Goal: Navigation & Orientation: Find specific page/section

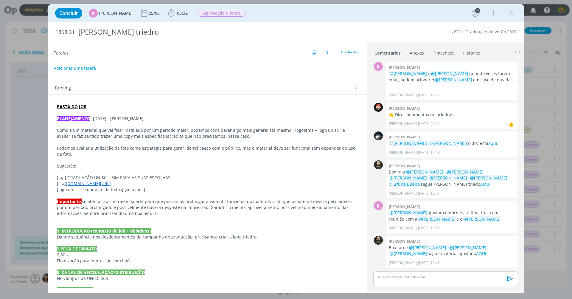
scroll to position [60, 0]
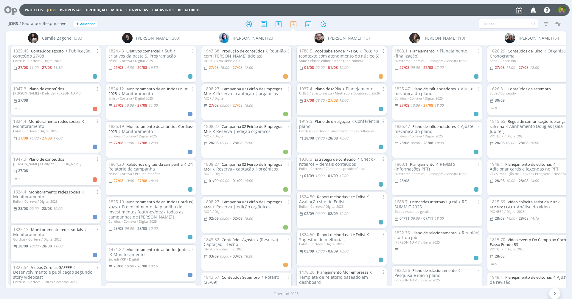
click at [211, 17] on div "Jobs / Pauta por Responsável + Adicionar Filtrar Filtrar Limpar Tipo Jobs e Tar…" at bounding box center [286, 24] width 561 height 15
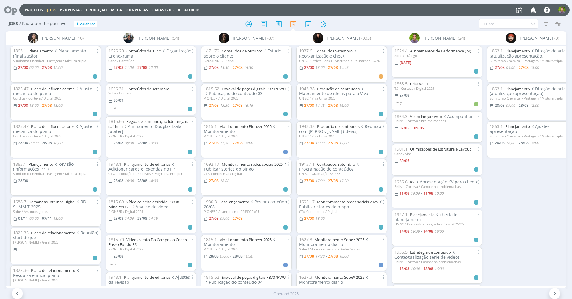
scroll to position [0, 383]
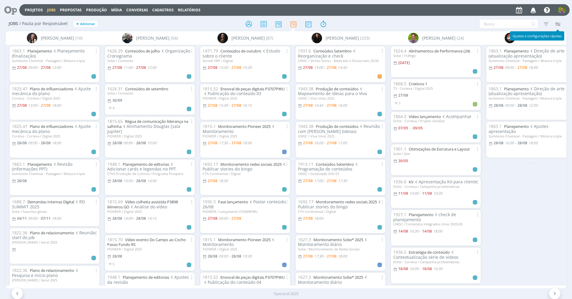
click at [560, 24] on icon "button" at bounding box center [557, 23] width 11 height 11
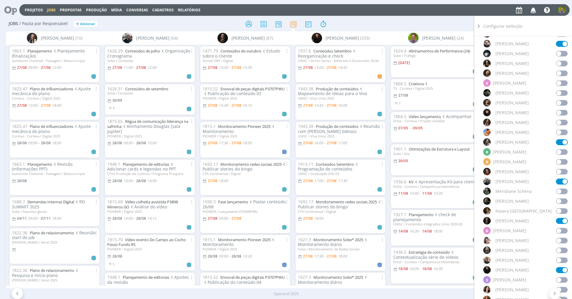
scroll to position [331, 0]
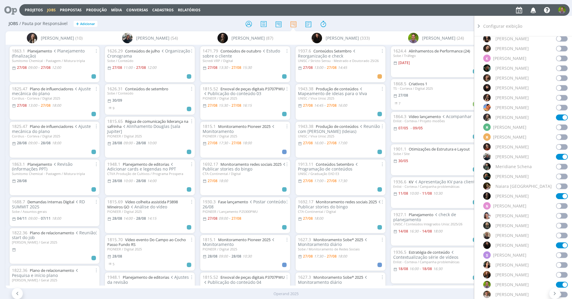
click at [561, 216] on span at bounding box center [562, 216] width 12 height 6
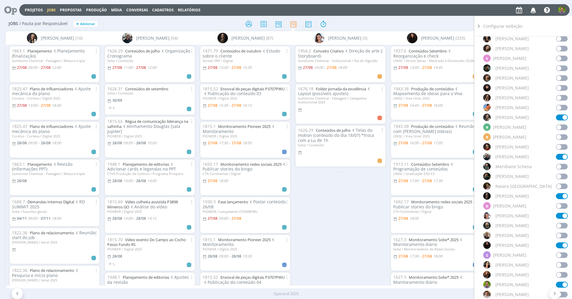
click at [561, 218] on span at bounding box center [562, 216] width 12 height 6
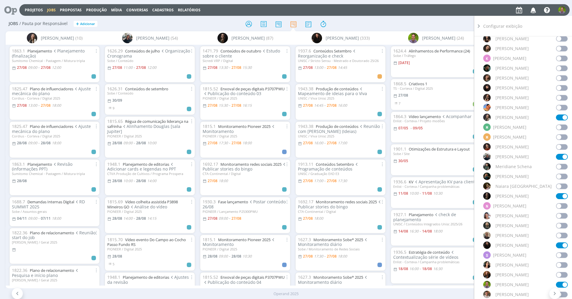
click at [354, 32] on div "Sandriny Soares (333)" at bounding box center [340, 37] width 95 height 13
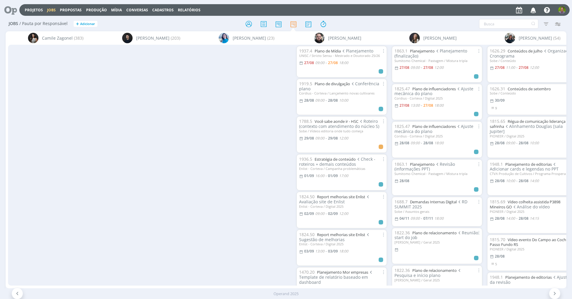
scroll to position [0, 383]
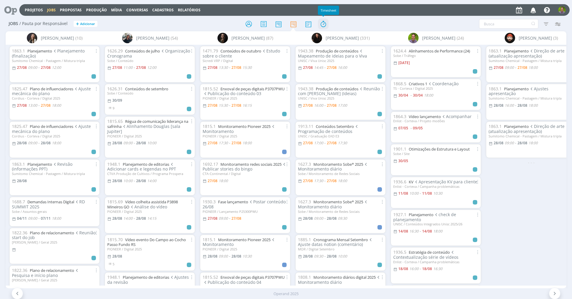
click at [324, 27] on icon at bounding box center [323, 24] width 11 height 12
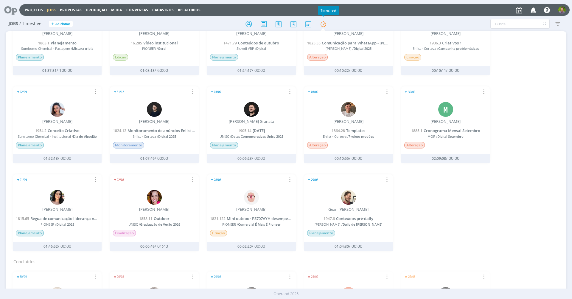
scroll to position [162, 0]
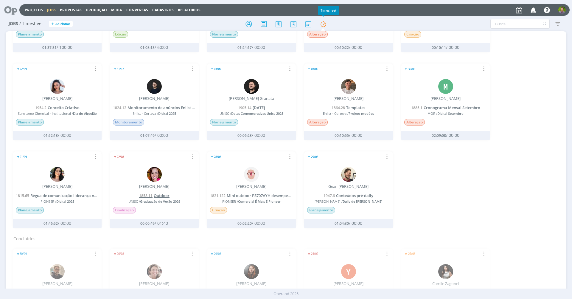
click at [158, 193] on span "Outdoor" at bounding box center [162, 195] width 16 height 5
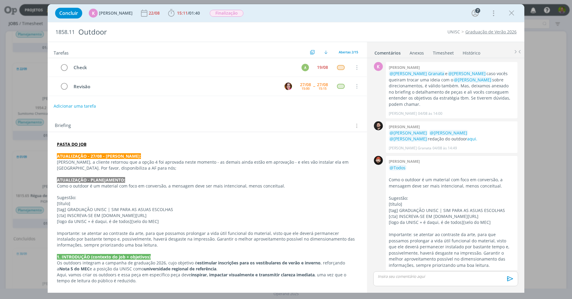
scroll to position [346, 0]
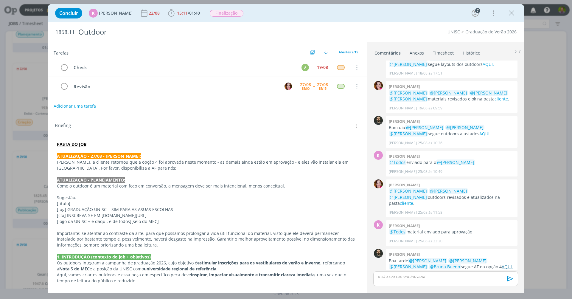
click at [502, 264] on link "AQUI." at bounding box center [507, 267] width 11 height 6
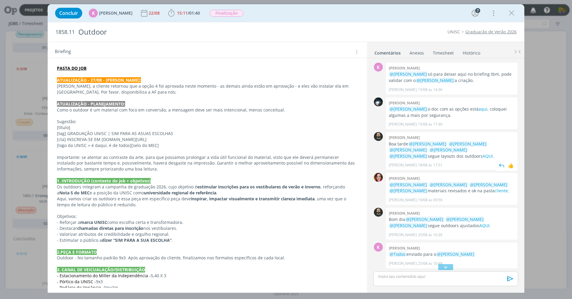
scroll to position [221, 0]
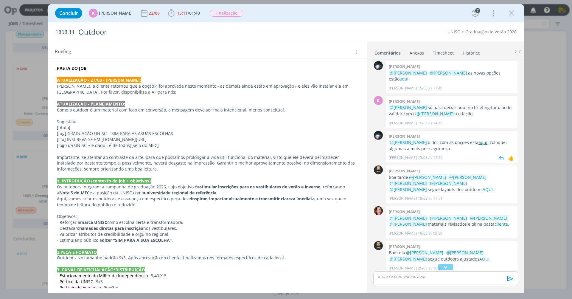
click at [479, 140] on link "aqui" at bounding box center [483, 143] width 9 height 6
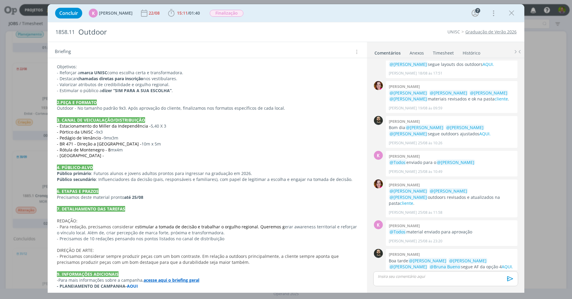
scroll to position [0, 0]
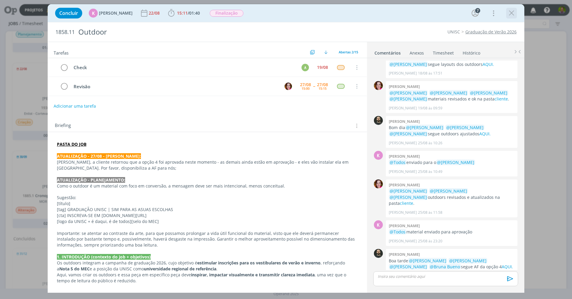
click at [514, 15] on icon "dialog" at bounding box center [511, 13] width 9 height 9
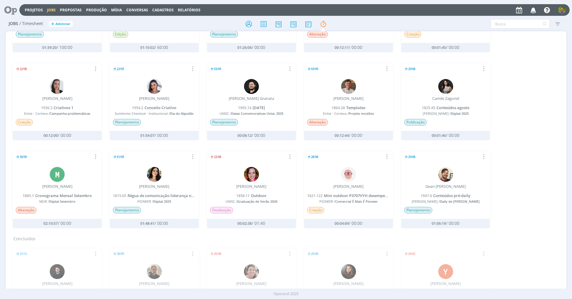
click at [548, 120] on div "27/08 Relatório de timesheet Parar Timesheet Bruno Gassen 1478.42 Conteúdos dig…" at bounding box center [286, 56] width 555 height 352
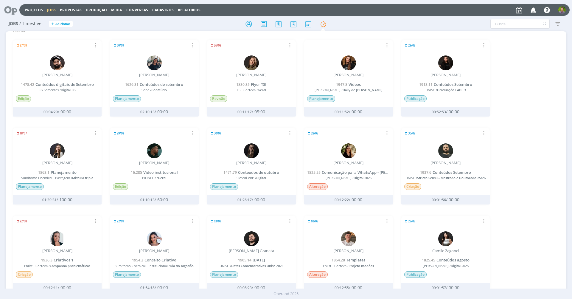
scroll to position [3, 0]
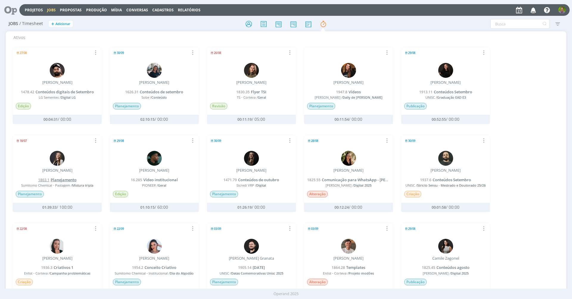
click at [66, 179] on span "Planejamento" at bounding box center [64, 179] width 26 height 5
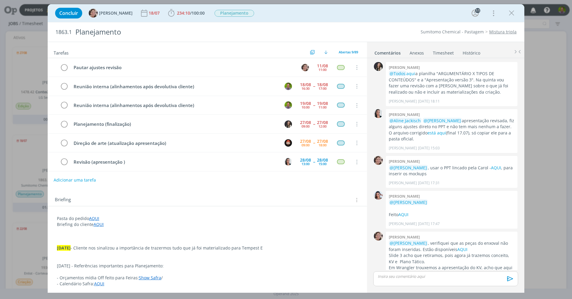
scroll to position [683, 0]
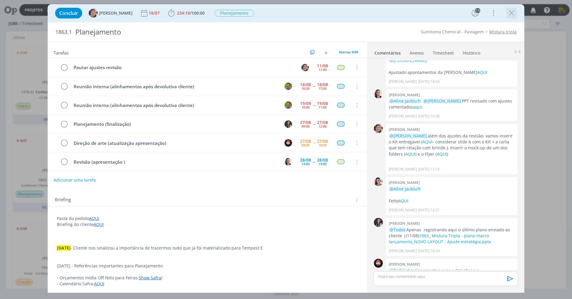
click at [515, 16] on icon "dialog" at bounding box center [511, 13] width 9 height 9
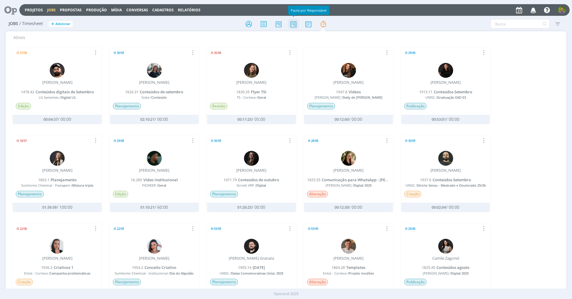
click at [291, 21] on icon at bounding box center [293, 24] width 11 height 12
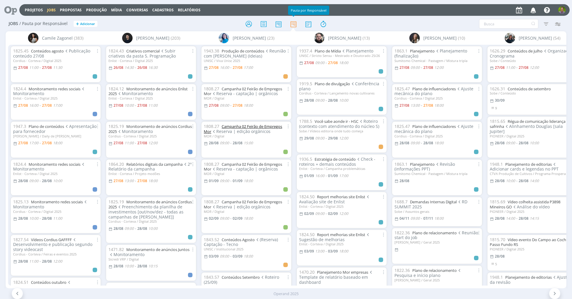
click at [253, 125] on link "Campanha 02 Feirão de Empregos Mor" at bounding box center [243, 129] width 78 height 10
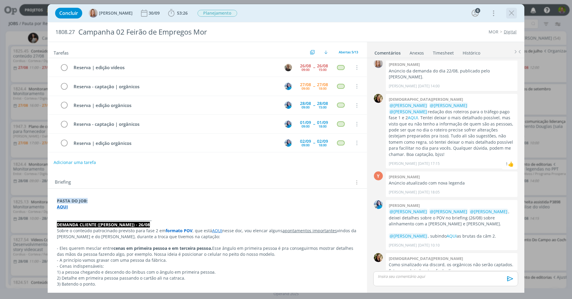
click at [508, 13] on icon "dialog" at bounding box center [511, 13] width 9 height 9
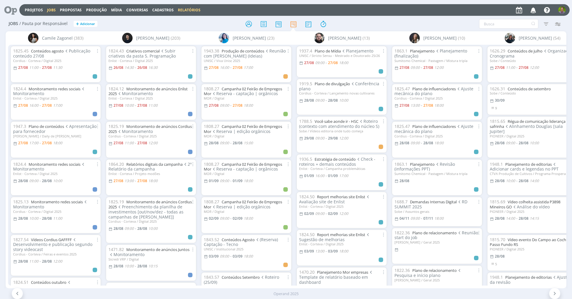
click at [186, 10] on link "Relatórios" at bounding box center [189, 9] width 23 height 5
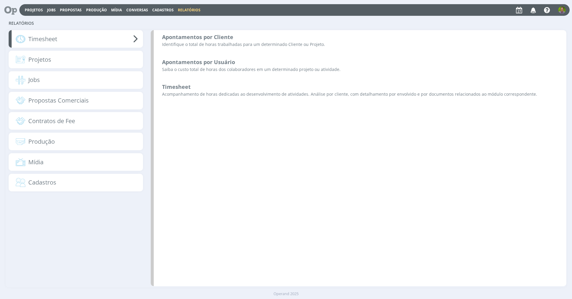
click at [13, 12] on icon at bounding box center [8, 10] width 12 height 12
